Goal: Task Accomplishment & Management: Manage account settings

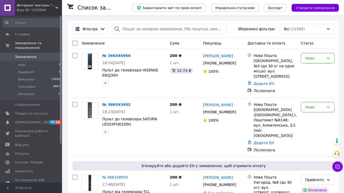
scroll to position [21, 0]
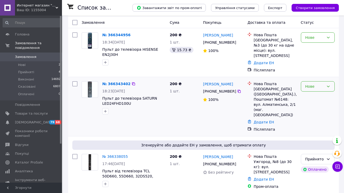
click at [305, 92] on div "Нове" at bounding box center [318, 86] width 34 height 10
click at [311, 109] on li "Прийнято" at bounding box center [317, 109] width 33 height 9
click at [315, 40] on div "Нове" at bounding box center [315, 38] width 19 height 6
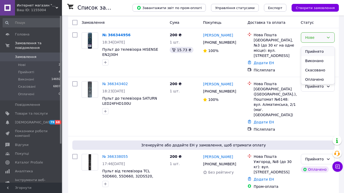
click at [314, 49] on li "Прийнято" at bounding box center [317, 51] width 33 height 9
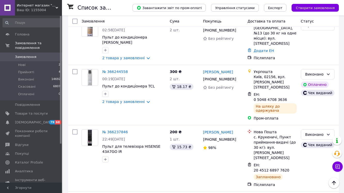
scroll to position [620, 0]
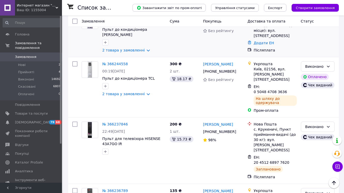
click at [108, 17] on link "№ 366248981" at bounding box center [115, 15] width 26 height 4
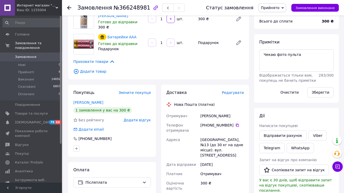
scroll to position [34, 0]
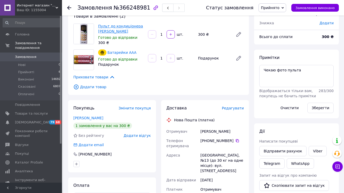
click at [125, 33] on link "Пульт до кондиціонера [PERSON_NAME]" at bounding box center [120, 28] width 45 height 9
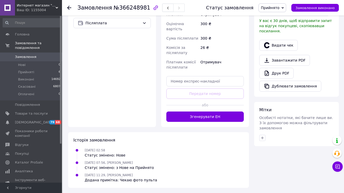
scroll to position [241, 0]
click at [185, 122] on button "Згенерувати ЕН" at bounding box center [205, 116] width 78 height 10
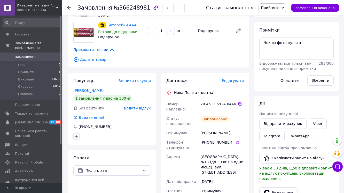
scroll to position [13, 0]
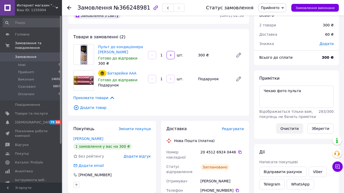
click at [294, 134] on button "Очистити" at bounding box center [289, 128] width 27 height 10
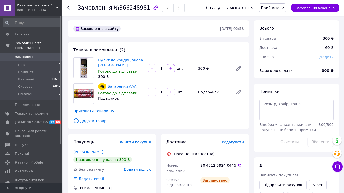
scroll to position [0, 0]
click at [27, 55] on span "Замовлення" at bounding box center [25, 57] width 21 height 5
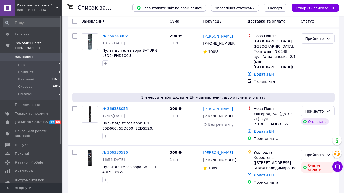
scroll to position [83, 0]
